Goal: Task Accomplishment & Management: Manage account settings

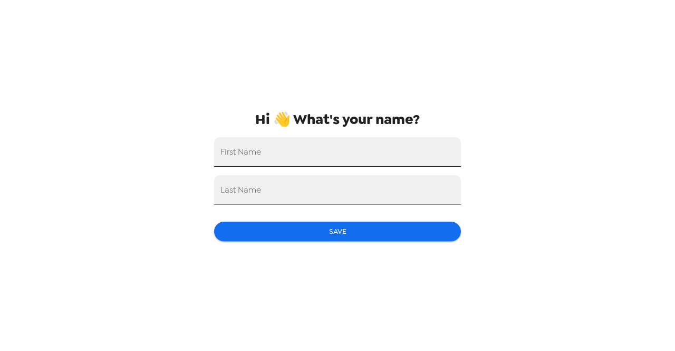
click at [300, 153] on input "First Name" at bounding box center [337, 152] width 247 height 30
type input "[PERSON_NAME]"
click at [241, 189] on div "Last Name" at bounding box center [337, 190] width 247 height 30
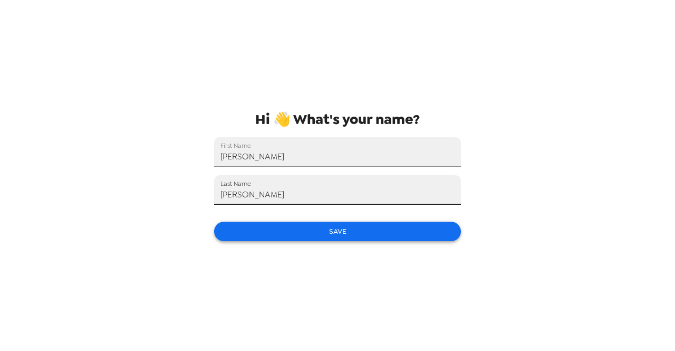
type input "[PERSON_NAME]"
click at [236, 233] on button "Save" at bounding box center [337, 232] width 247 height 20
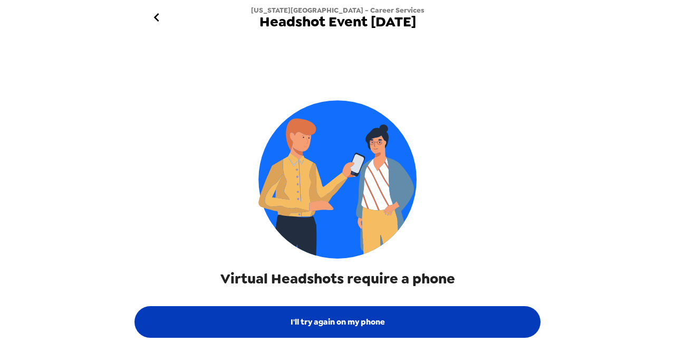
click at [343, 321] on button "I'll try again on my phone" at bounding box center [338, 322] width 406 height 32
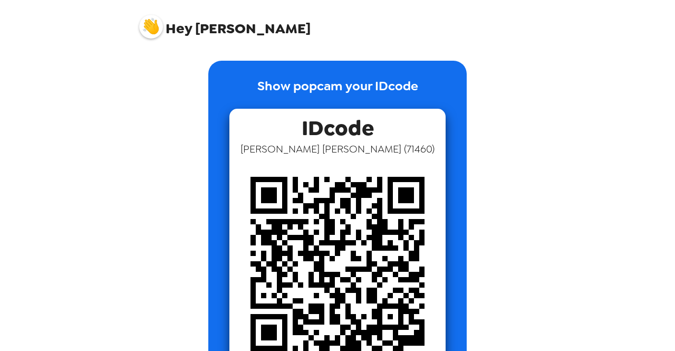
click at [211, 27] on span "Hey [PERSON_NAME]" at bounding box center [225, 22] width 172 height 26
click at [153, 34] on img at bounding box center [151, 27] width 24 height 24
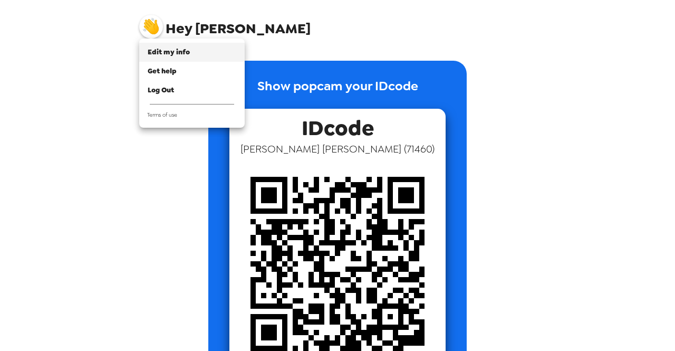
click at [178, 58] on li "Edit my info" at bounding box center [192, 52] width 106 height 19
